Goal: Transaction & Acquisition: Purchase product/service

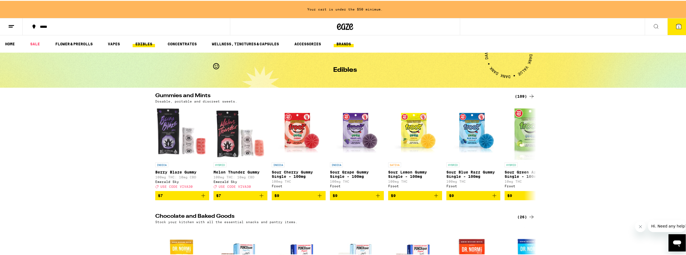
click at [348, 44] on link "BRANDS" at bounding box center [344, 43] width 20 height 6
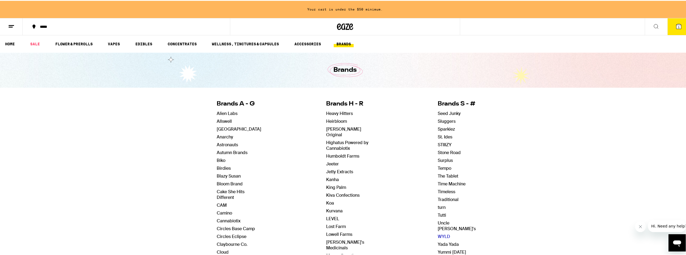
click at [438, 233] on link "WYLD" at bounding box center [444, 236] width 12 height 6
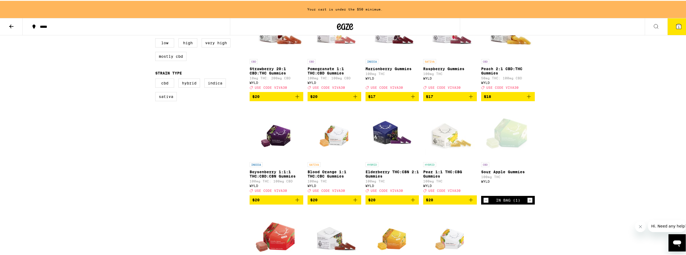
scroll to position [189, 0]
click at [485, 202] on icon "Decrement" at bounding box center [486, 199] width 5 height 6
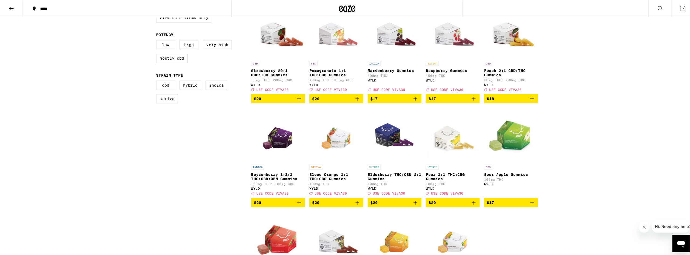
scroll to position [144, 0]
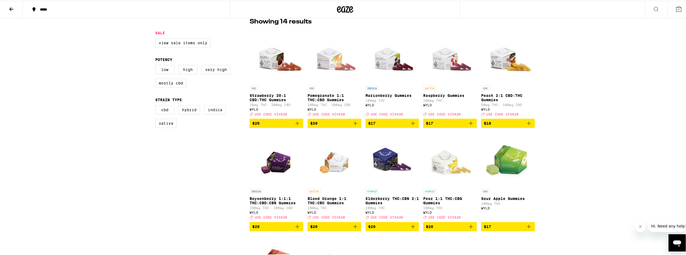
click at [372, 203] on p "Elderberry THC:CBN 2:1 Gummies" at bounding box center [393, 199] width 54 height 9
